Goal: Entertainment & Leisure: Consume media (video, audio)

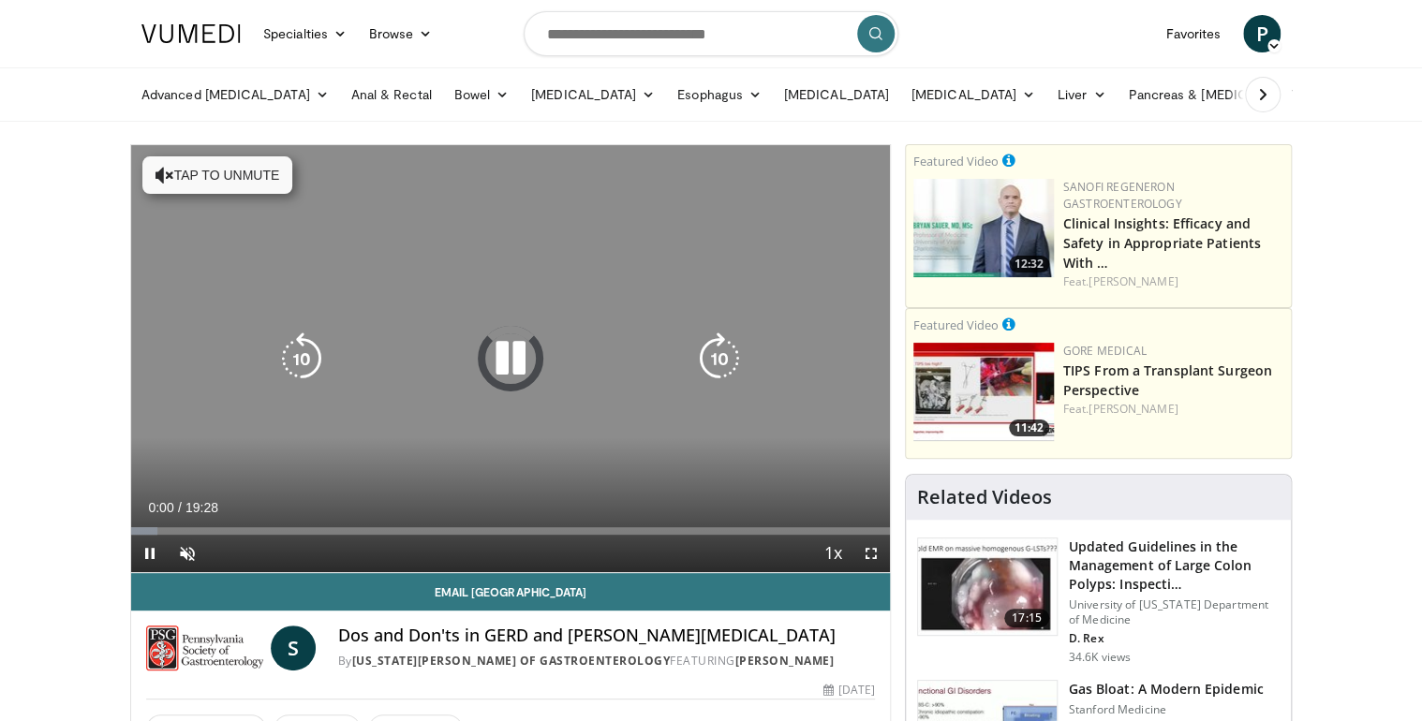
click at [167, 176] on icon "Video Player" at bounding box center [164, 175] width 19 height 19
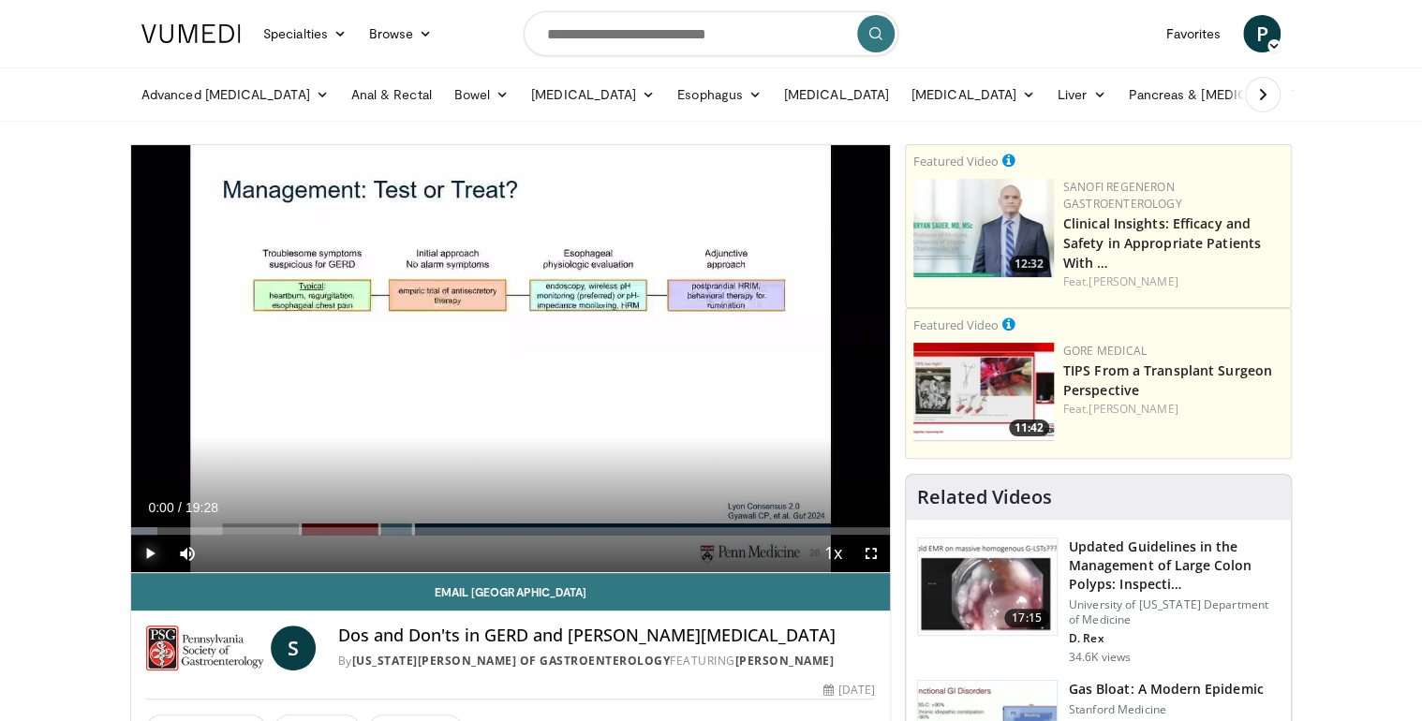
click at [146, 550] on span "Video Player" at bounding box center [149, 553] width 37 height 37
click at [155, 531] on div "Loaded : 7.64% 00:30 00:38" at bounding box center [510, 530] width 759 height 7
click at [162, 531] on div "Progress Bar" at bounding box center [163, 530] width 2 height 7
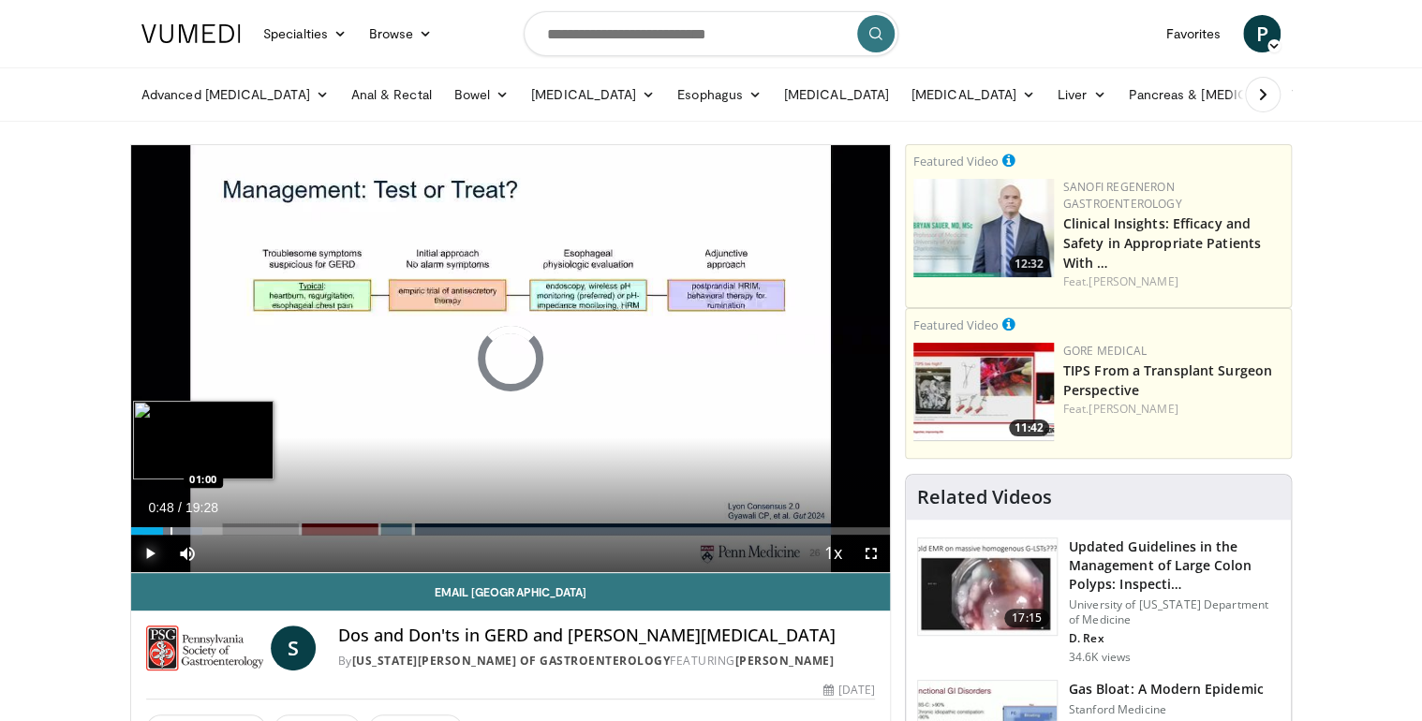
click at [172, 531] on div "Progress Bar" at bounding box center [171, 530] width 59 height 7
click at [184, 530] on div "Progress Bar" at bounding box center [185, 530] width 2 height 7
click at [193, 530] on div "Progress Bar" at bounding box center [193, 530] width 2 height 7
click at [213, 530] on div "10 seconds Tap to unmute" at bounding box center [510, 358] width 759 height 427
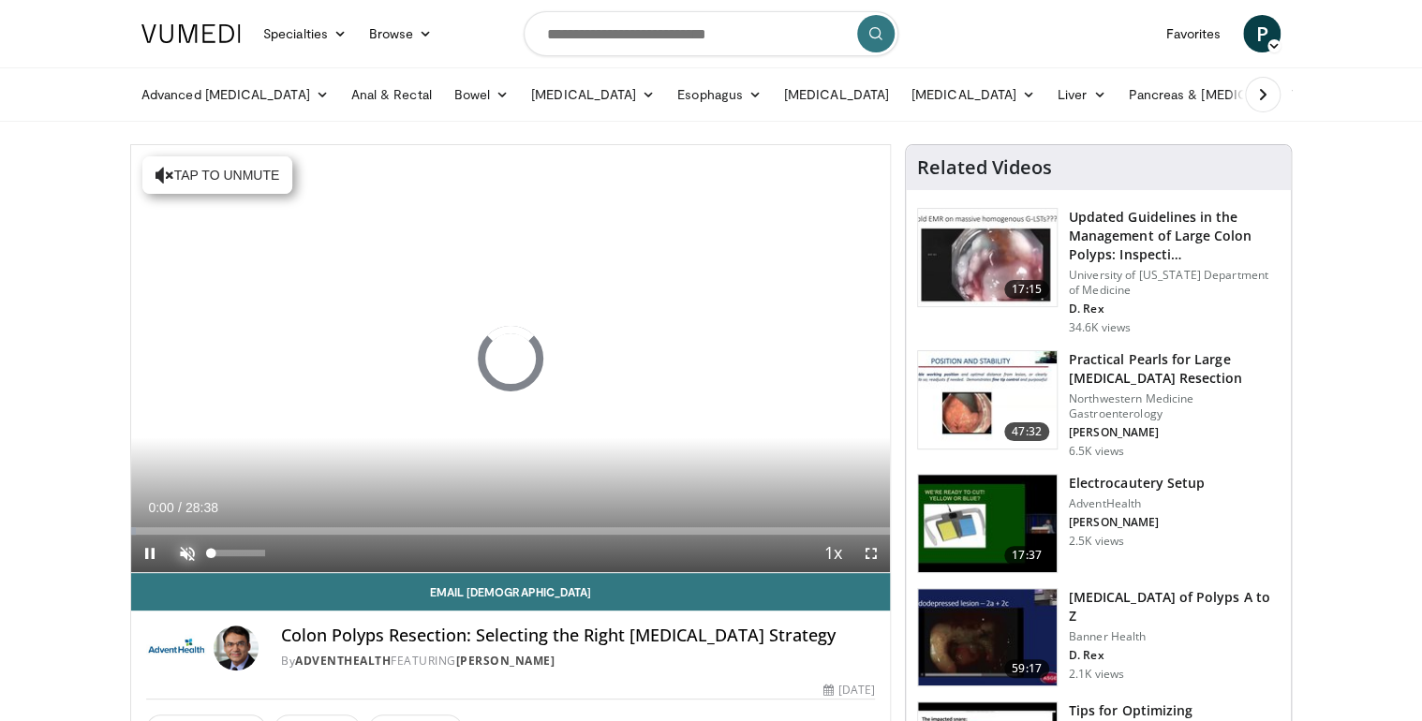
click at [190, 552] on span "Video Player" at bounding box center [187, 553] width 37 height 37
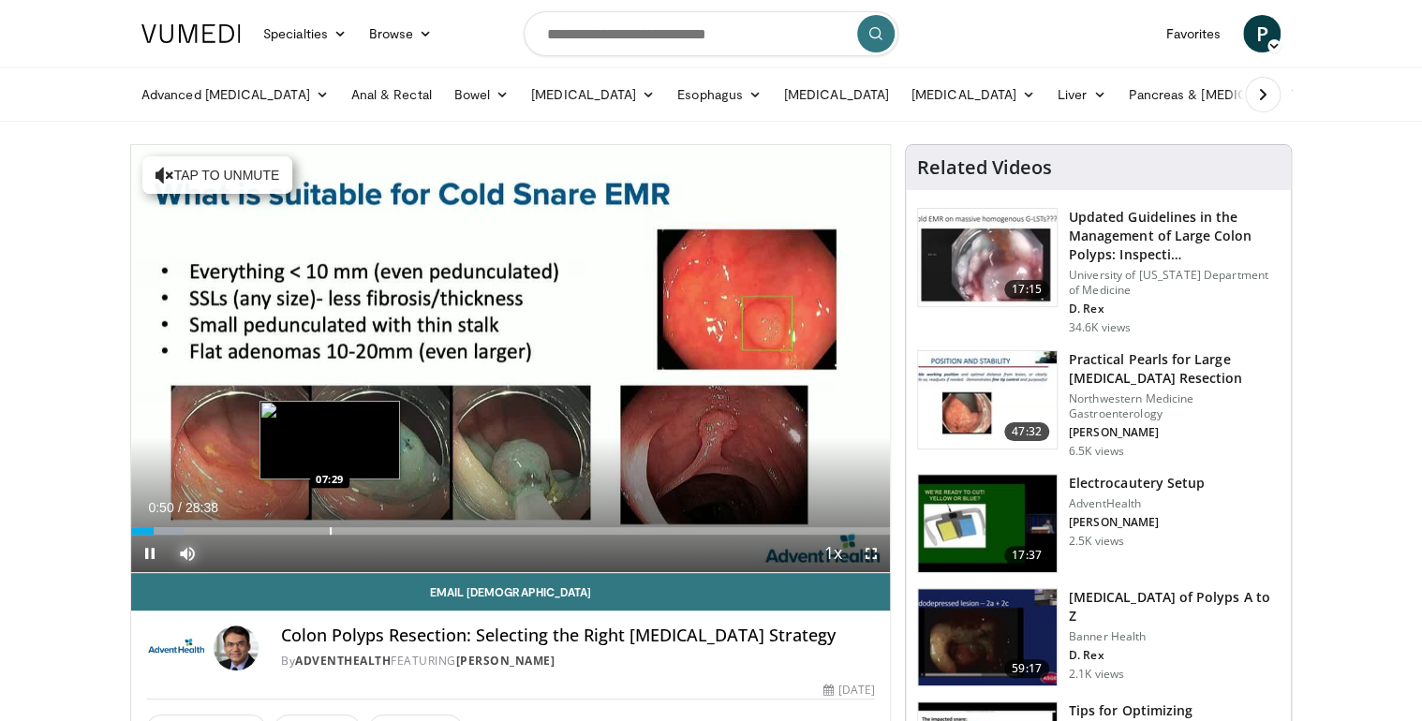
click at [330, 532] on div "Progress Bar" at bounding box center [331, 530] width 2 height 7
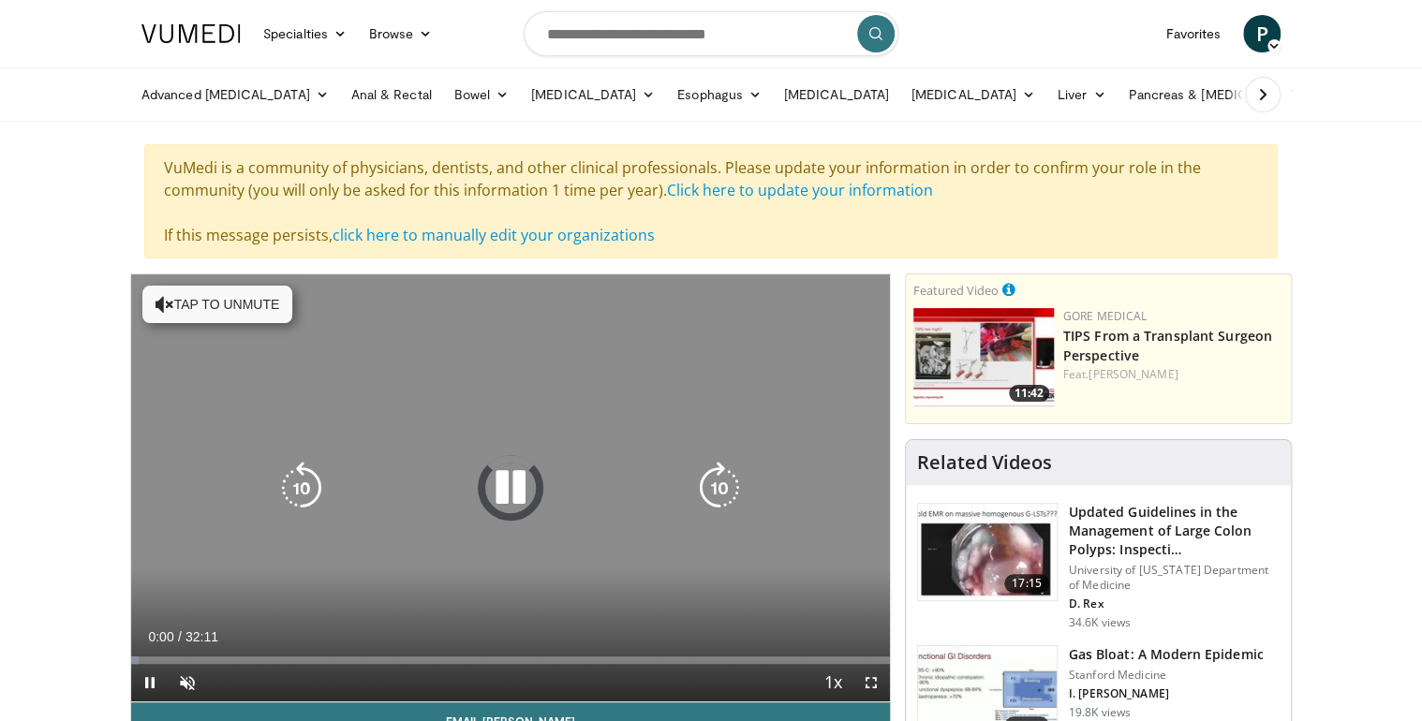
scroll to position [75, 0]
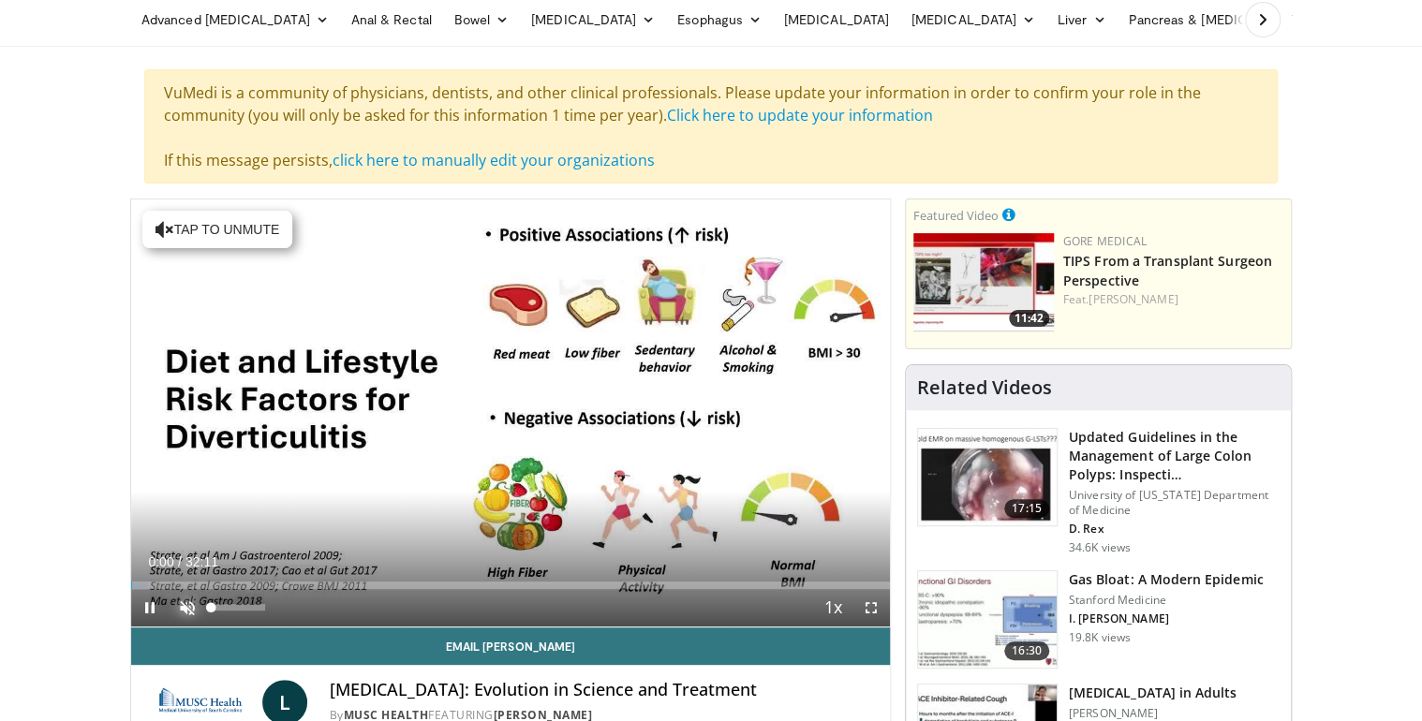
click at [187, 607] on span "Video Player" at bounding box center [187, 607] width 37 height 37
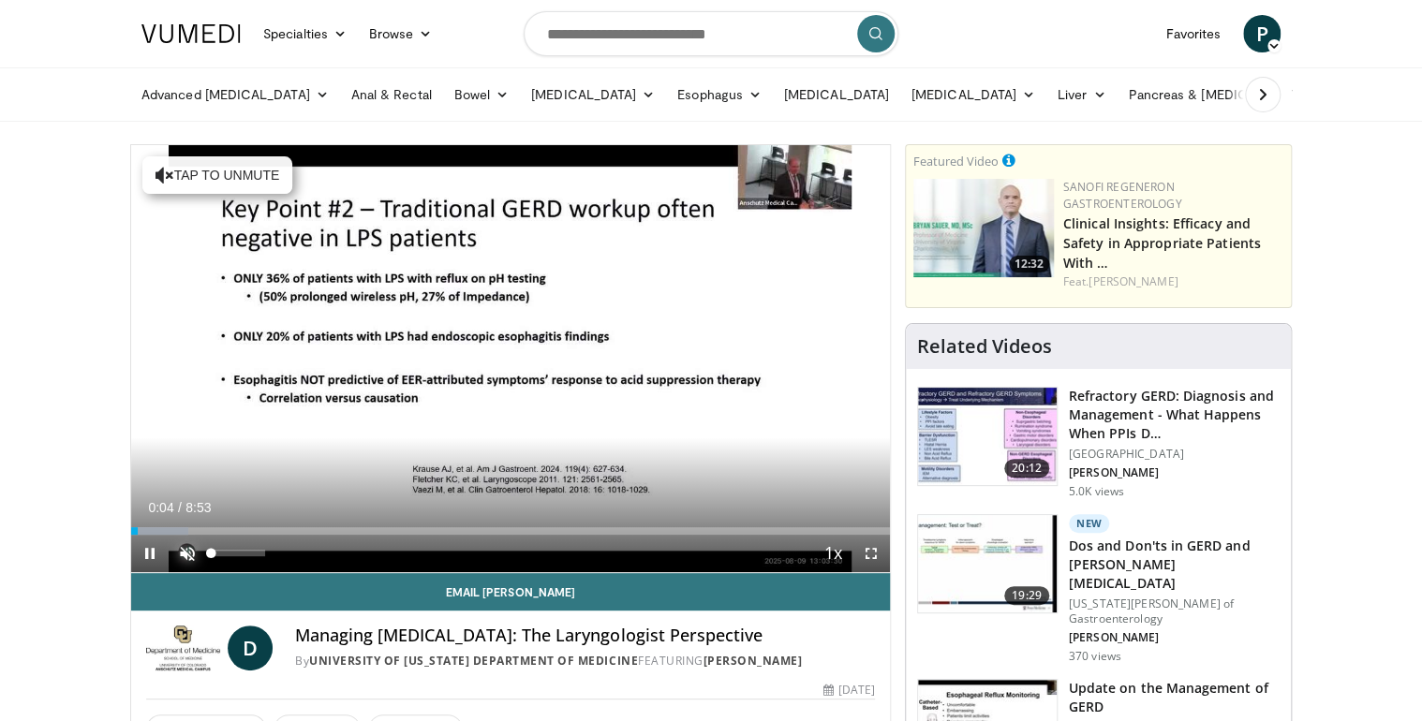
click at [181, 554] on span "Video Player" at bounding box center [187, 553] width 37 height 37
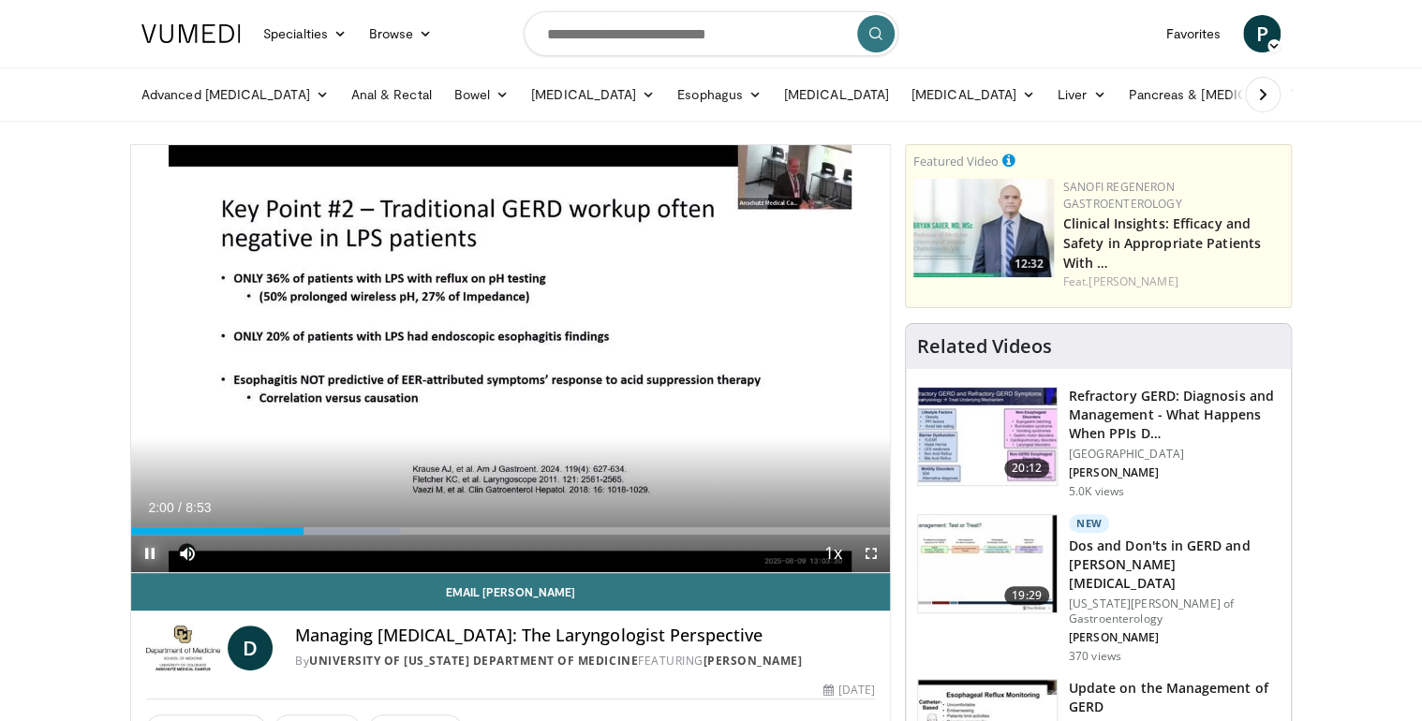
click at [157, 553] on span "Video Player" at bounding box center [149, 553] width 37 height 37
click at [147, 551] on span "Video Player" at bounding box center [149, 553] width 37 height 37
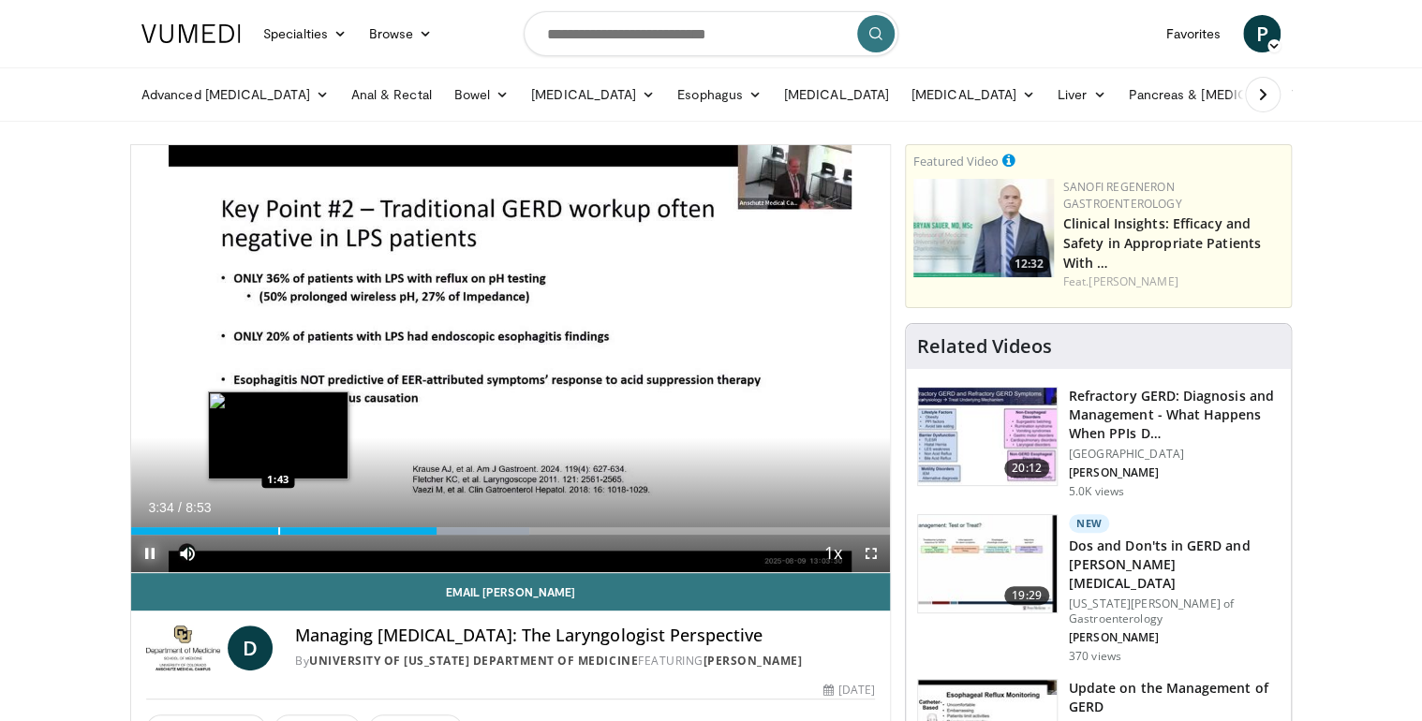
scroll to position [75, 0]
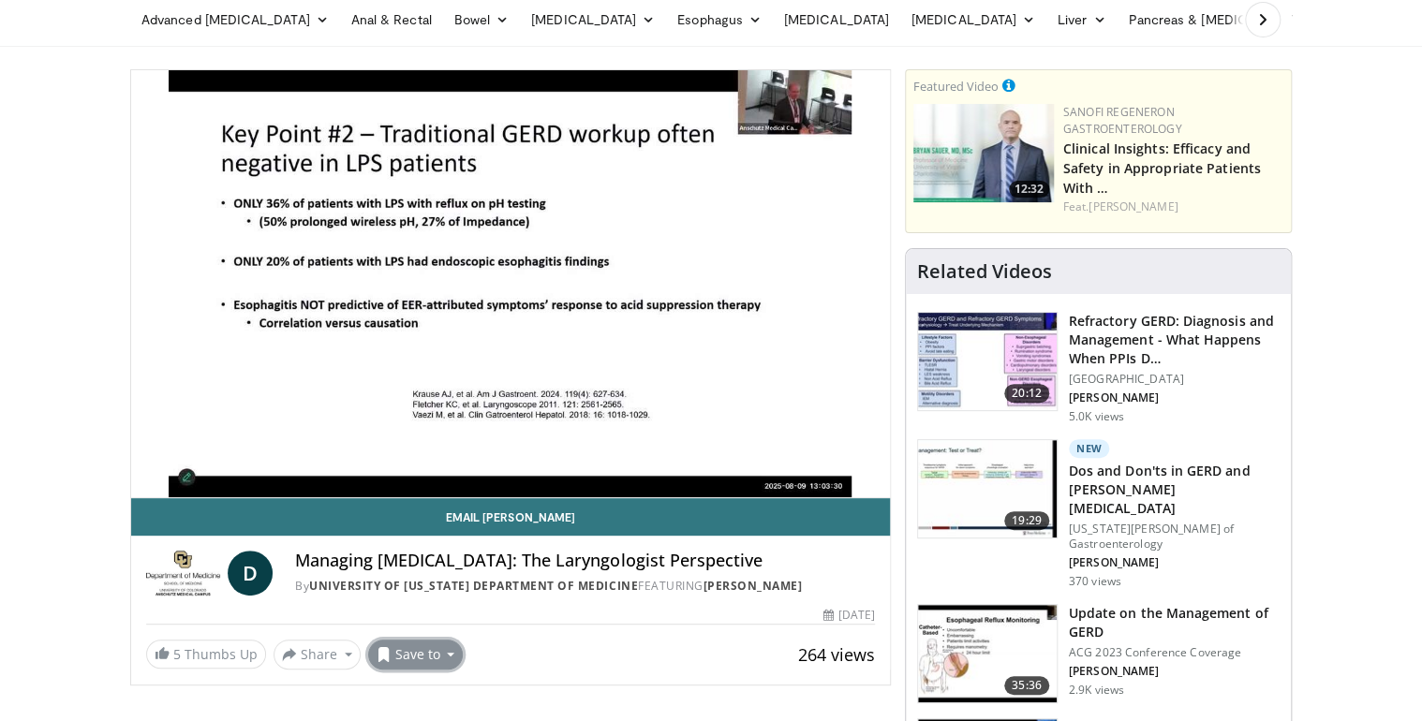
click at [408, 659] on button "Save to" at bounding box center [416, 655] width 96 height 30
click at [404, 573] on span "Add to Favorites" at bounding box center [449, 571] width 115 height 21
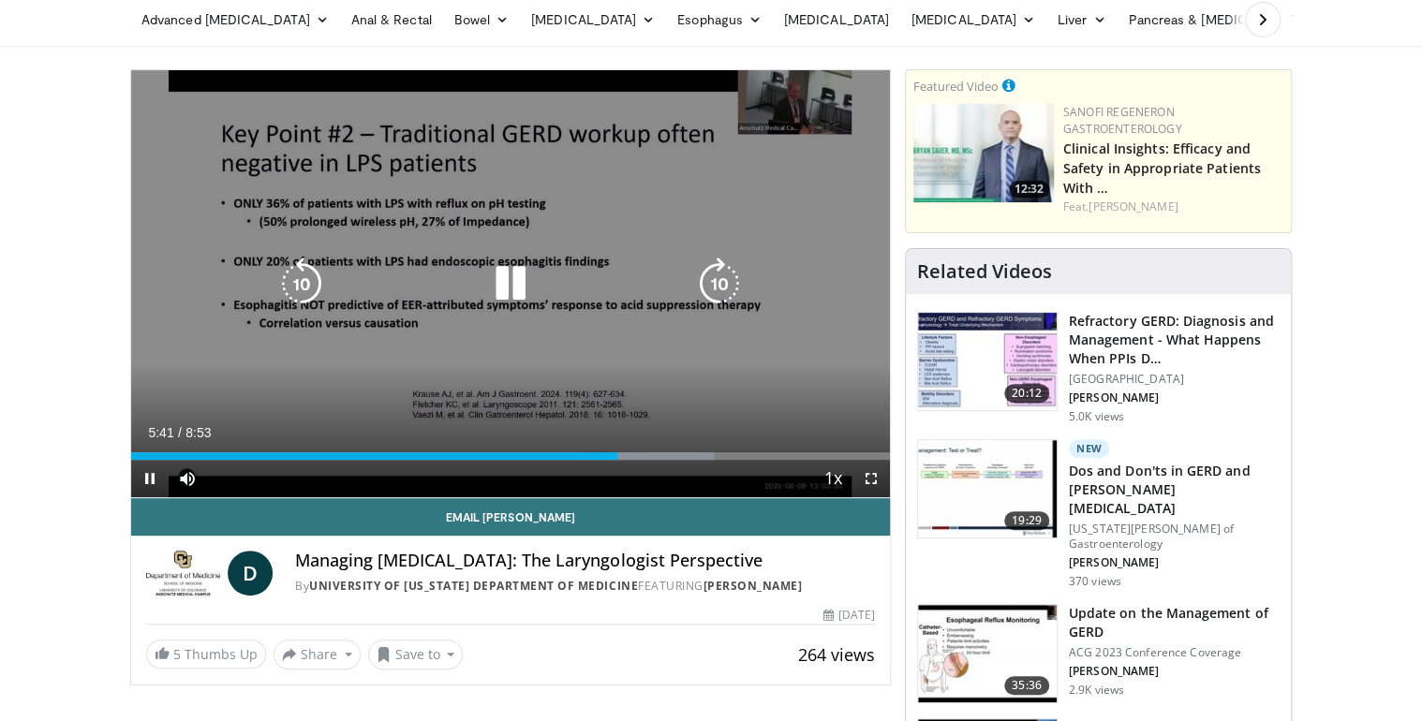
click at [505, 274] on icon "Video Player" at bounding box center [510, 284] width 52 height 52
click at [510, 286] on icon "Video Player" at bounding box center [510, 284] width 52 height 52
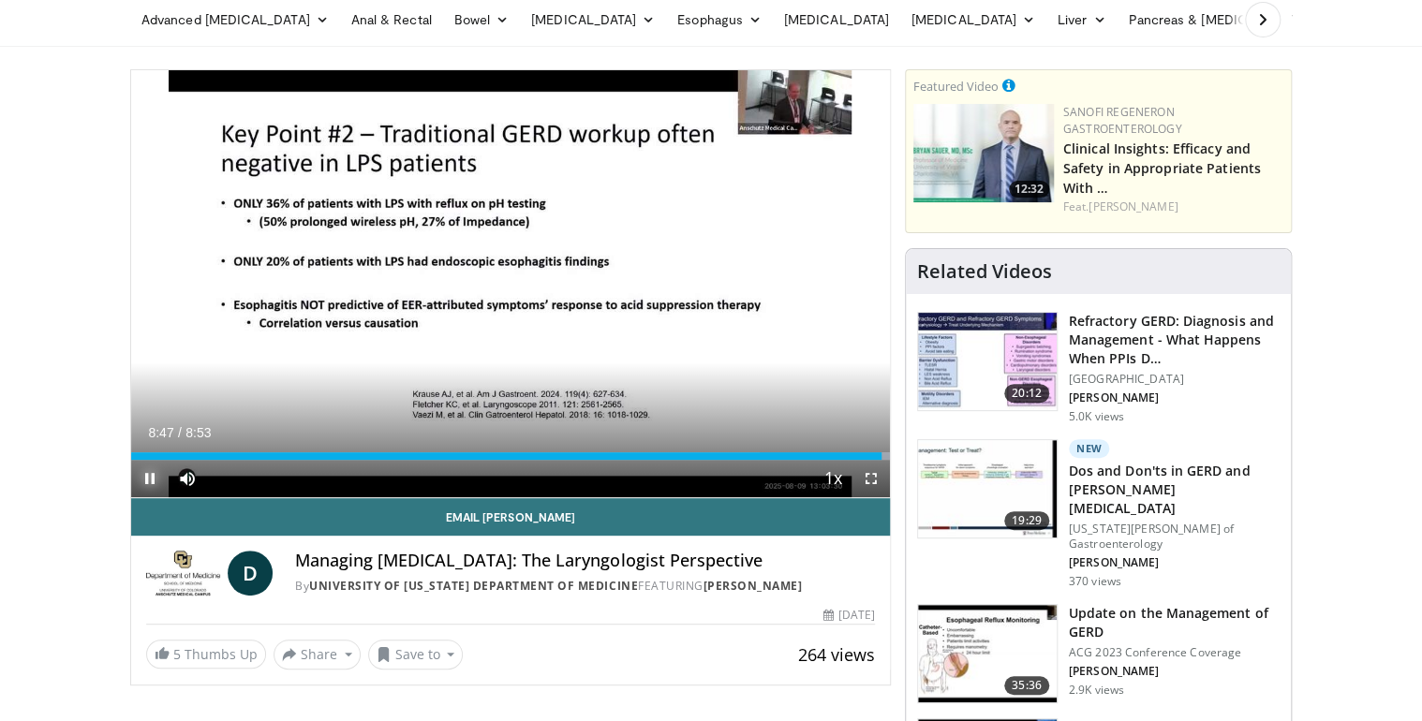
click at [154, 473] on span "Video Player" at bounding box center [149, 478] width 37 height 37
